Goal: Task Accomplishment & Management: Complete application form

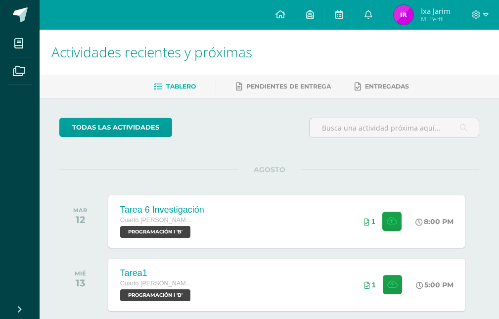
scroll to position [99, 0]
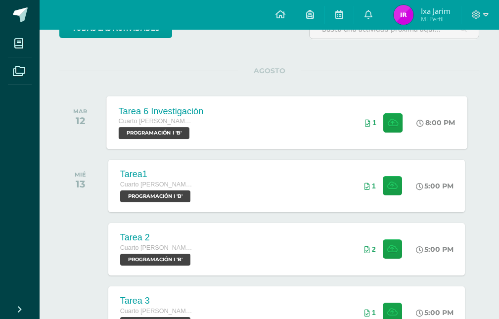
click at [239, 106] on div "Tarea 6 Investigación Cuarto [PERSON_NAME][DATE] PROGRAMACIÓN I 'B' 8:00 PM 1 T…" at bounding box center [286, 122] width 360 height 53
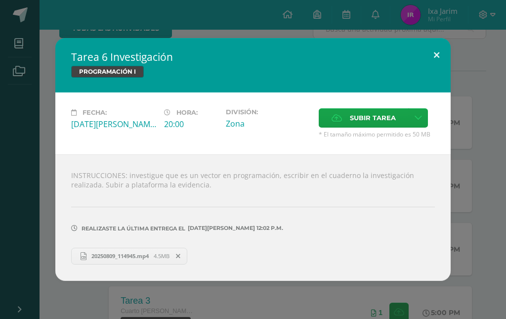
drag, startPoint x: 437, startPoint y: 57, endPoint x: 429, endPoint y: 64, distance: 10.9
click at [437, 57] on button at bounding box center [437, 55] width 28 height 34
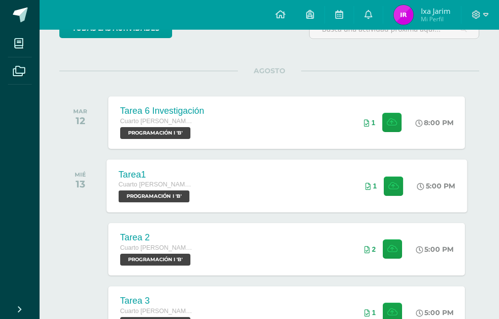
click at [236, 187] on div "Tarea1 Cuarto [PERSON_NAME][DATE] PROGRAMACIÓN I 'B' 5:00 PM 1 Tarea1 PROGRAMAC…" at bounding box center [286, 185] width 360 height 53
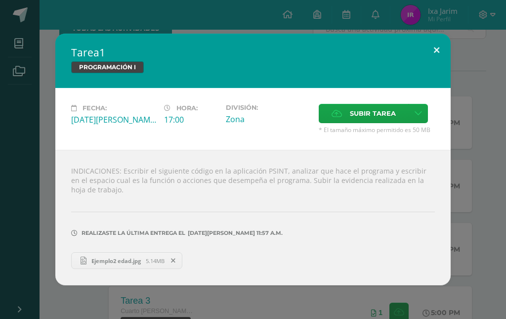
click at [435, 53] on button at bounding box center [437, 51] width 28 height 34
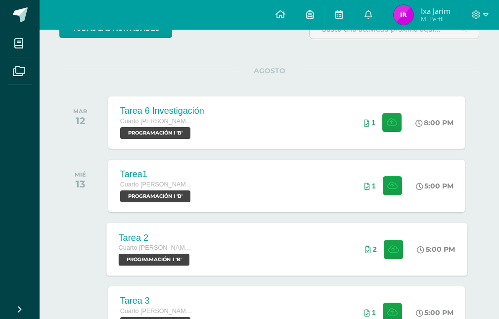
click at [199, 231] on div "Tarea 2 Cuarto [PERSON_NAME][DATE] PROGRAMACIÓN I 'B'" at bounding box center [155, 248] width 99 height 53
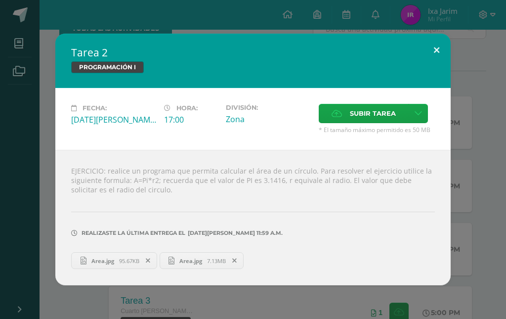
click at [441, 47] on button at bounding box center [437, 51] width 28 height 34
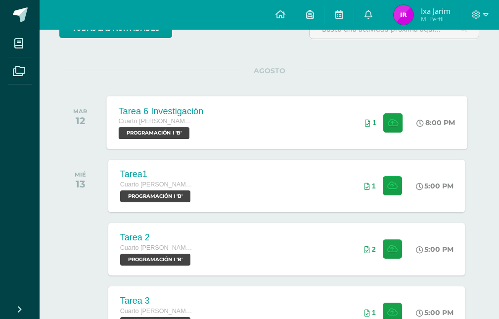
scroll to position [148, 0]
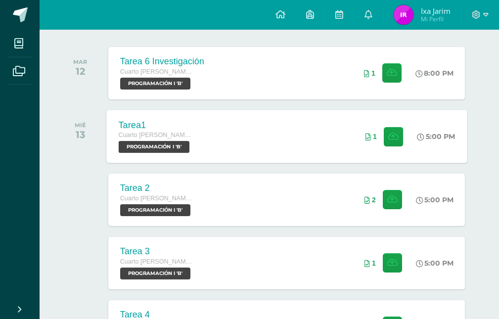
click at [228, 131] on div "Tarea1 Cuarto [PERSON_NAME][DATE] PROGRAMACIÓN I 'B' 5:00 PM 1 Tarea1 PROGRAMAC…" at bounding box center [286, 136] width 360 height 53
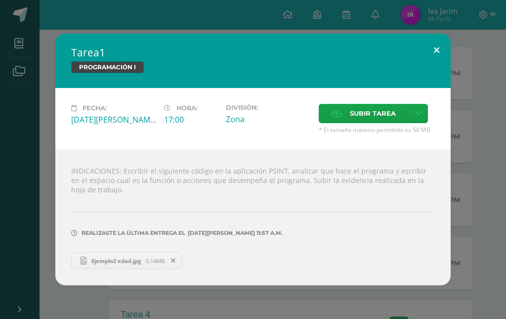
click at [436, 47] on button at bounding box center [437, 51] width 28 height 34
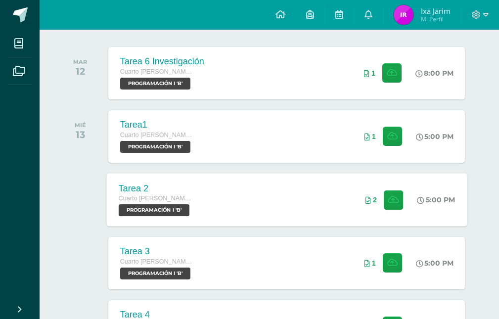
click at [193, 189] on div "Tarea 2" at bounding box center [155, 188] width 75 height 10
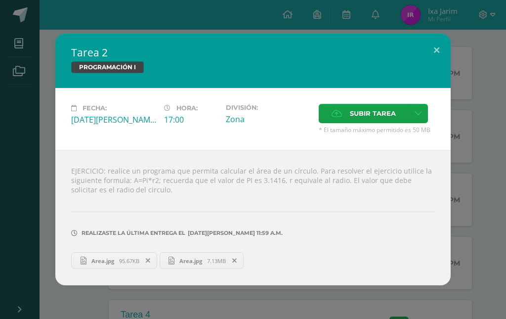
click at [115, 254] on link "Area.jpg 95.67KB" at bounding box center [114, 260] width 86 height 17
click at [147, 260] on icon at bounding box center [148, 260] width 4 height 7
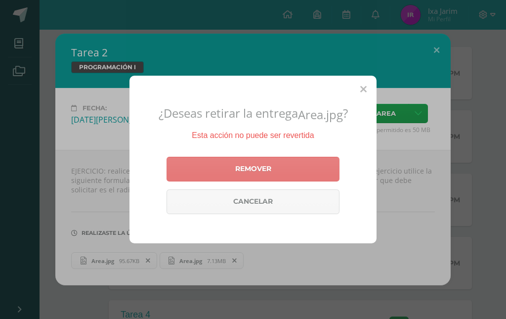
click at [250, 168] on link "Remover" at bounding box center [253, 169] width 173 height 25
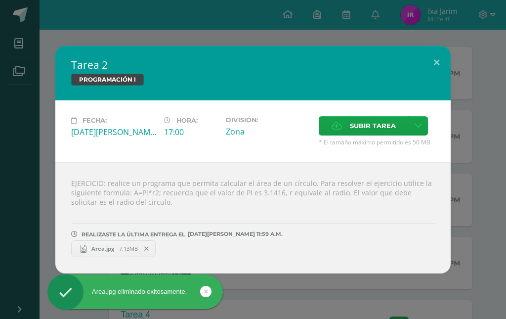
click at [148, 250] on icon at bounding box center [146, 248] width 4 height 7
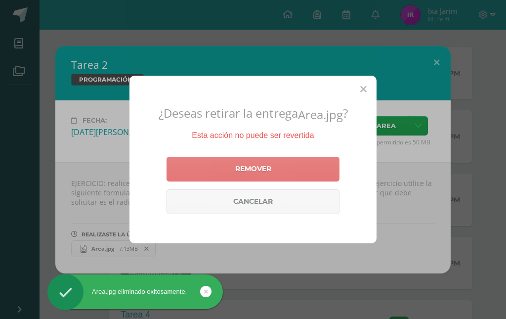
click at [210, 175] on link "Remover" at bounding box center [253, 169] width 173 height 25
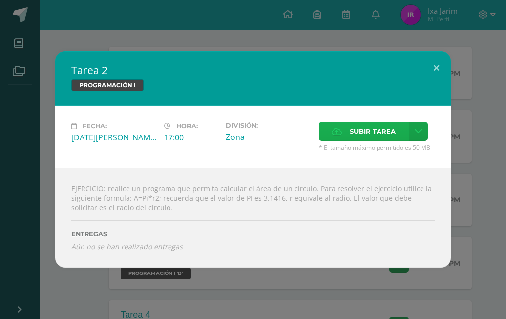
click at [368, 136] on span "Subir tarea" at bounding box center [373, 131] width 46 height 18
click at [0, 0] on input "Subir tarea" at bounding box center [0, 0] width 0 height 0
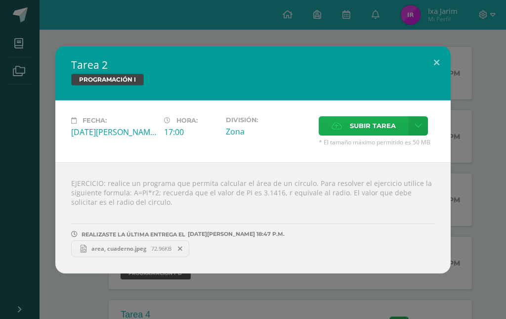
click at [365, 124] on span "Subir tarea" at bounding box center [373, 126] width 46 height 18
click at [0, 0] on input "Subir tarea" at bounding box center [0, 0] width 0 height 0
click at [139, 250] on span "area, cuaderno.jpeg" at bounding box center [119, 248] width 65 height 7
click at [130, 250] on span "area, cuaderno.jpeg" at bounding box center [119, 248] width 65 height 7
click at [220, 248] on span "area, pseInt.jpeg" at bounding box center [235, 248] width 56 height 7
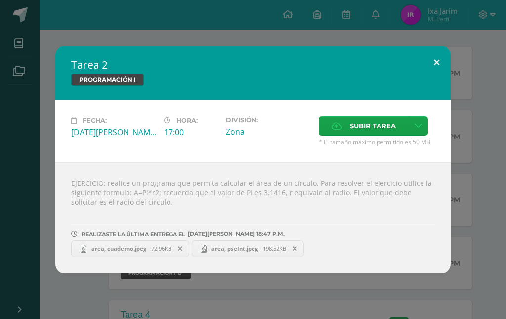
click at [438, 53] on button at bounding box center [437, 63] width 28 height 34
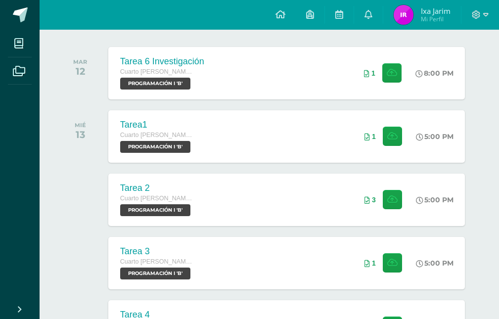
scroll to position [99, 0]
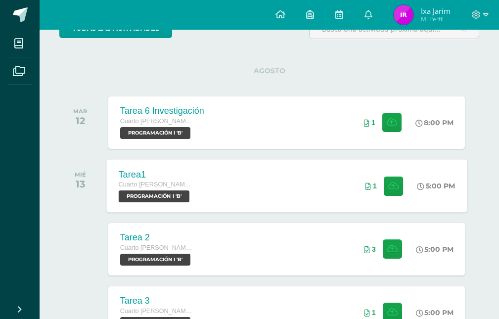
click at [178, 174] on div "Tarea1" at bounding box center [155, 174] width 75 height 10
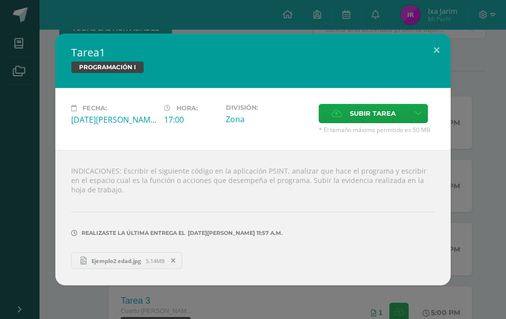
click at [124, 261] on span "Ejemplo2 edad.jpg" at bounding box center [116, 260] width 59 height 7
click at [381, 108] on span "Subir tarea" at bounding box center [373, 113] width 46 height 18
click at [0, 0] on input "Subir tarea" at bounding box center [0, 0] width 0 height 0
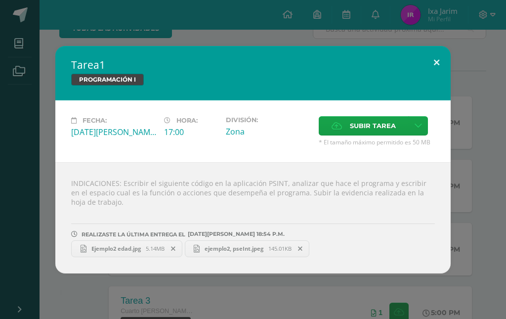
click at [438, 63] on button at bounding box center [437, 63] width 28 height 34
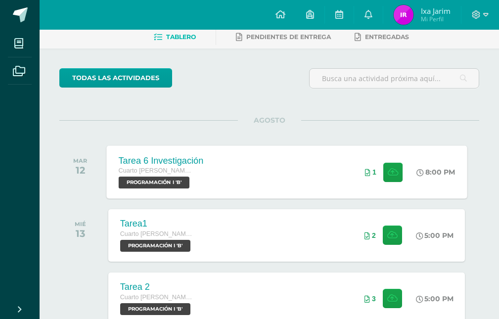
scroll to position [198, 0]
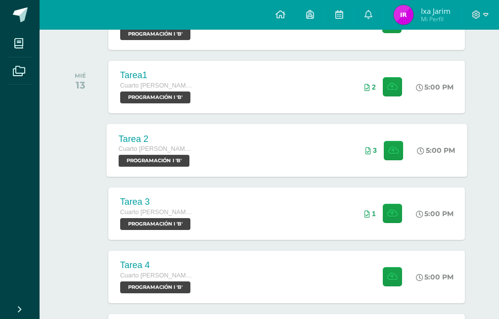
click at [269, 149] on div "Tarea 2 Cuarto [PERSON_NAME][DATE] PROGRAMACIÓN I 'B' 5:00 PM 3 Tarea 2 PROGRAM…" at bounding box center [286, 150] width 360 height 53
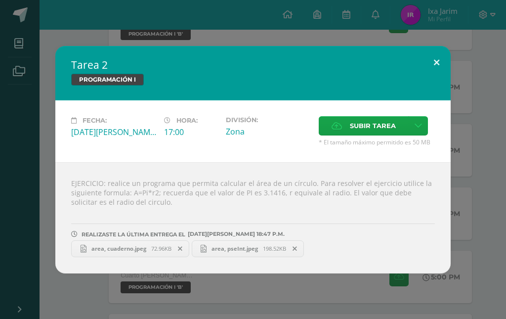
click at [435, 56] on button at bounding box center [437, 63] width 28 height 34
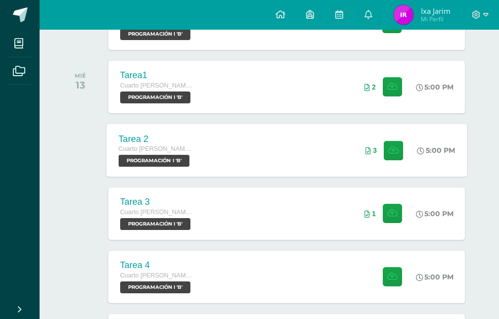
click at [368, 150] on icon at bounding box center [367, 150] width 5 height 7
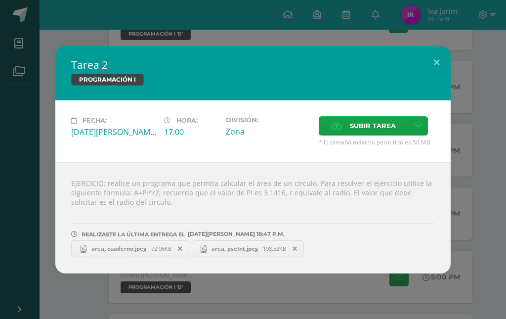
click at [136, 248] on span "area, cuaderno.jpeg" at bounding box center [119, 248] width 65 height 7
drag, startPoint x: 432, startPoint y: 69, endPoint x: 437, endPoint y: 58, distance: 12.4
click at [434, 67] on button at bounding box center [437, 63] width 28 height 34
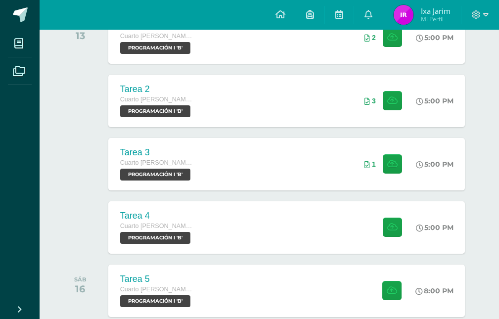
scroll to position [302, 0]
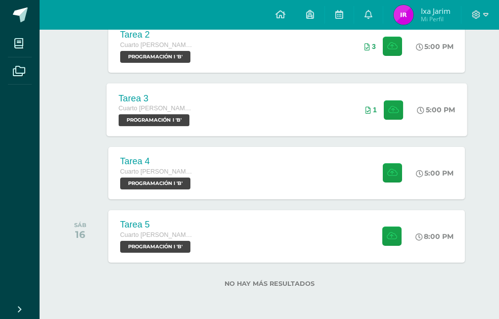
click at [333, 115] on div "Tarea 3 Cuarto [PERSON_NAME][DATE] PROGRAMACIÓN I 'B' 5:00 PM 1 Tarea 3 PROGRAM…" at bounding box center [286, 109] width 360 height 53
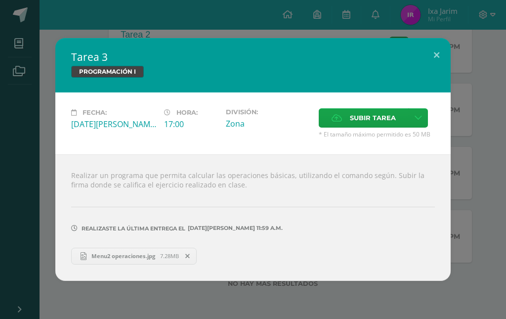
click at [123, 252] on span "Menu2 operaciones.jpg" at bounding box center [124, 255] width 74 height 7
click at [361, 122] on span "Subir tarea" at bounding box center [373, 118] width 46 height 18
click at [0, 0] on input "Subir tarea" at bounding box center [0, 0] width 0 height 0
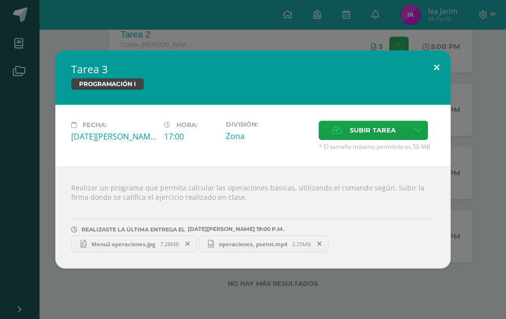
click at [433, 69] on button at bounding box center [437, 67] width 28 height 34
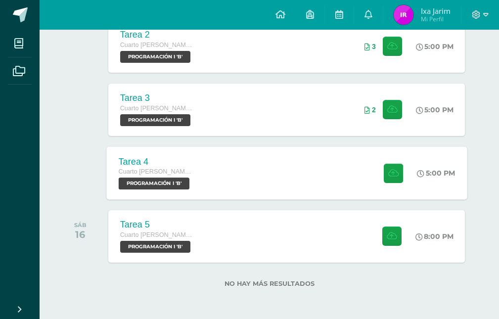
click at [237, 162] on div "Tarea 4 Cuarto [PERSON_NAME][DATE] PROGRAMACIÓN I 'B' 5:00 PM Tarea 4 PROGRAMAC…" at bounding box center [286, 172] width 360 height 53
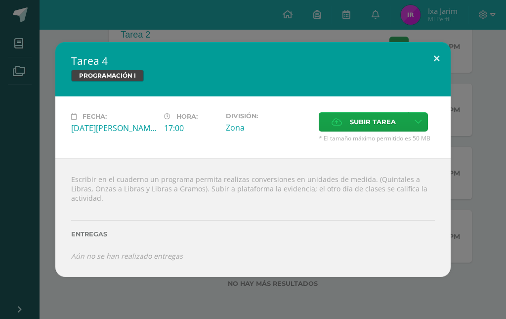
click at [438, 63] on button at bounding box center [437, 59] width 28 height 34
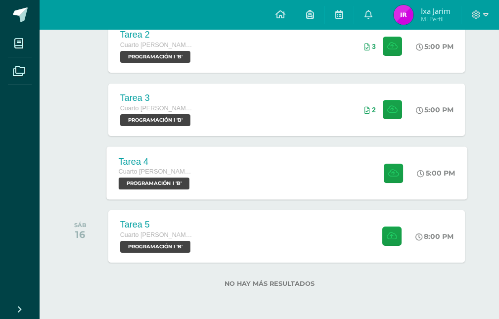
click at [294, 176] on div "Tarea 4 Cuarto [PERSON_NAME][DATE] PROGRAMACIÓN I 'B' 5:00 PM Tarea 4 PROGRAMAC…" at bounding box center [286, 172] width 360 height 53
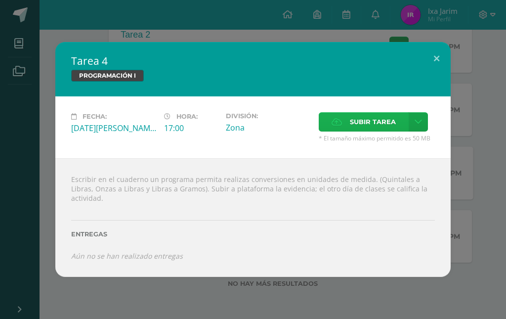
click at [346, 128] on label "Subir tarea" at bounding box center [364, 121] width 90 height 19
click at [0, 0] on input "Subir tarea" at bounding box center [0, 0] width 0 height 0
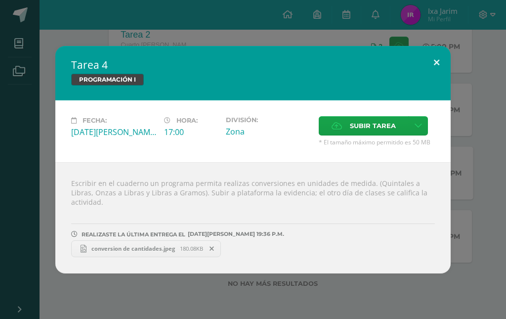
click at [432, 68] on button at bounding box center [437, 63] width 28 height 34
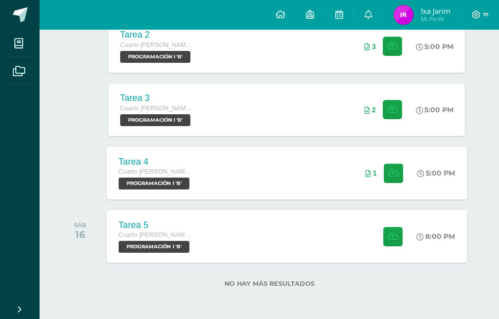
click at [227, 238] on div "Tarea 5 Cuarto [PERSON_NAME][DATE] PROGRAMACIÓN I 'B' 8:00 PM Tarea 5 PROGRAMAC…" at bounding box center [286, 236] width 360 height 53
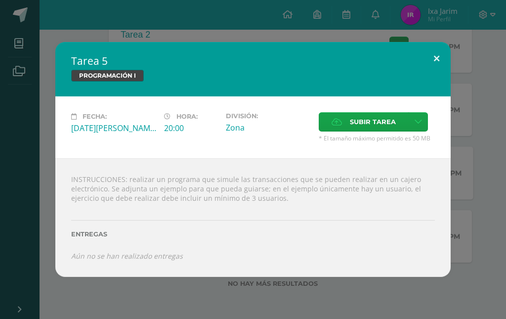
click at [437, 61] on button at bounding box center [437, 59] width 28 height 34
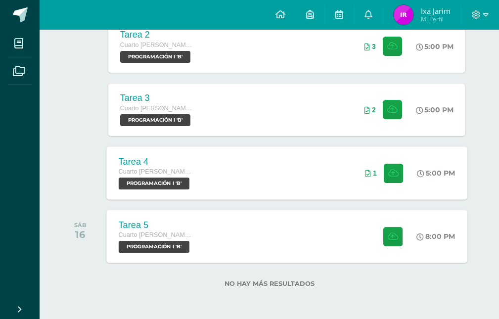
click at [244, 233] on div "Tarea 5 Cuarto [PERSON_NAME][DATE] PROGRAMACIÓN I 'B' 8:00 PM Tarea 5 PROGRAMAC…" at bounding box center [286, 236] width 360 height 53
